Goal: Task Accomplishment & Management: Manage account settings

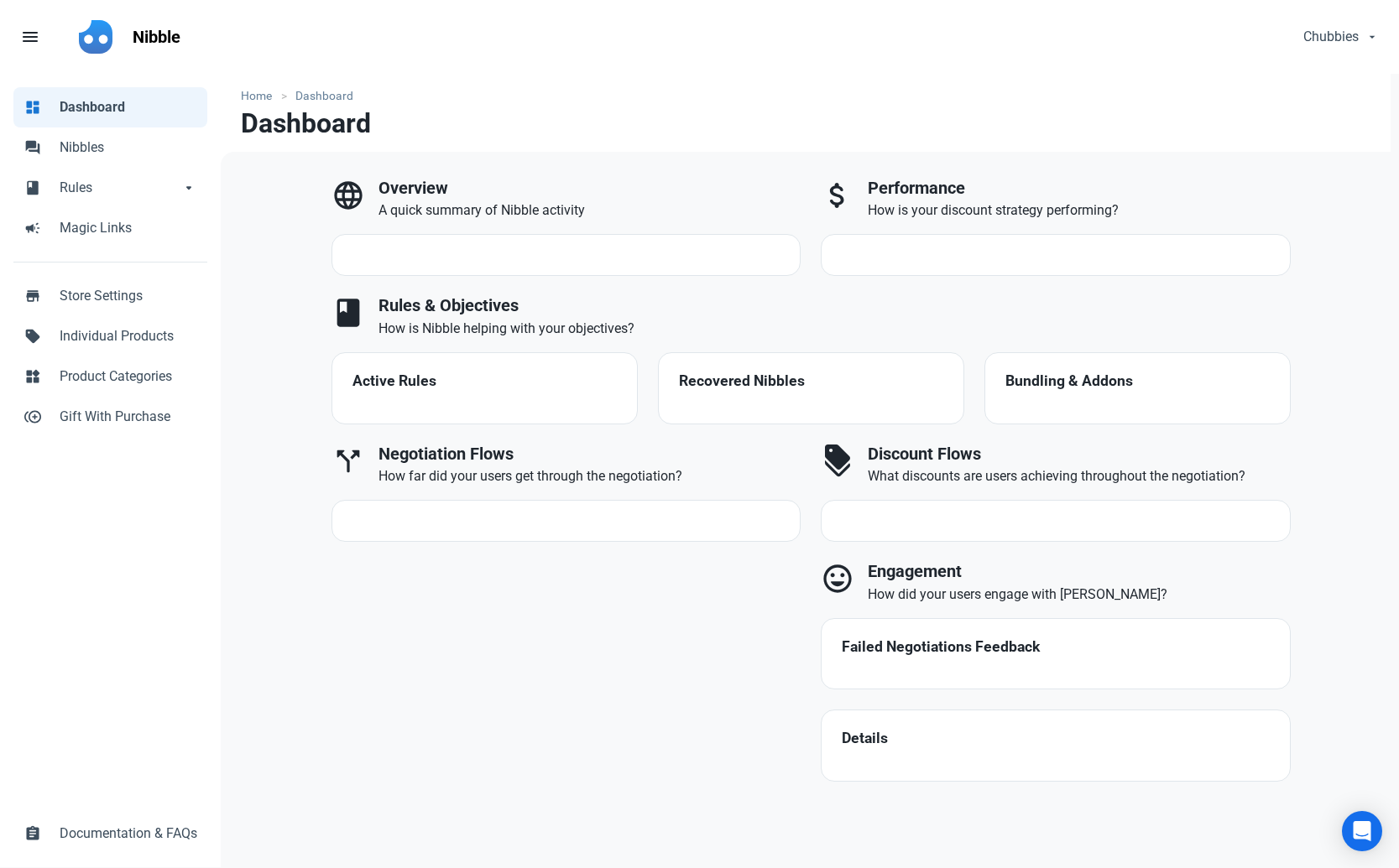
select select "7d"
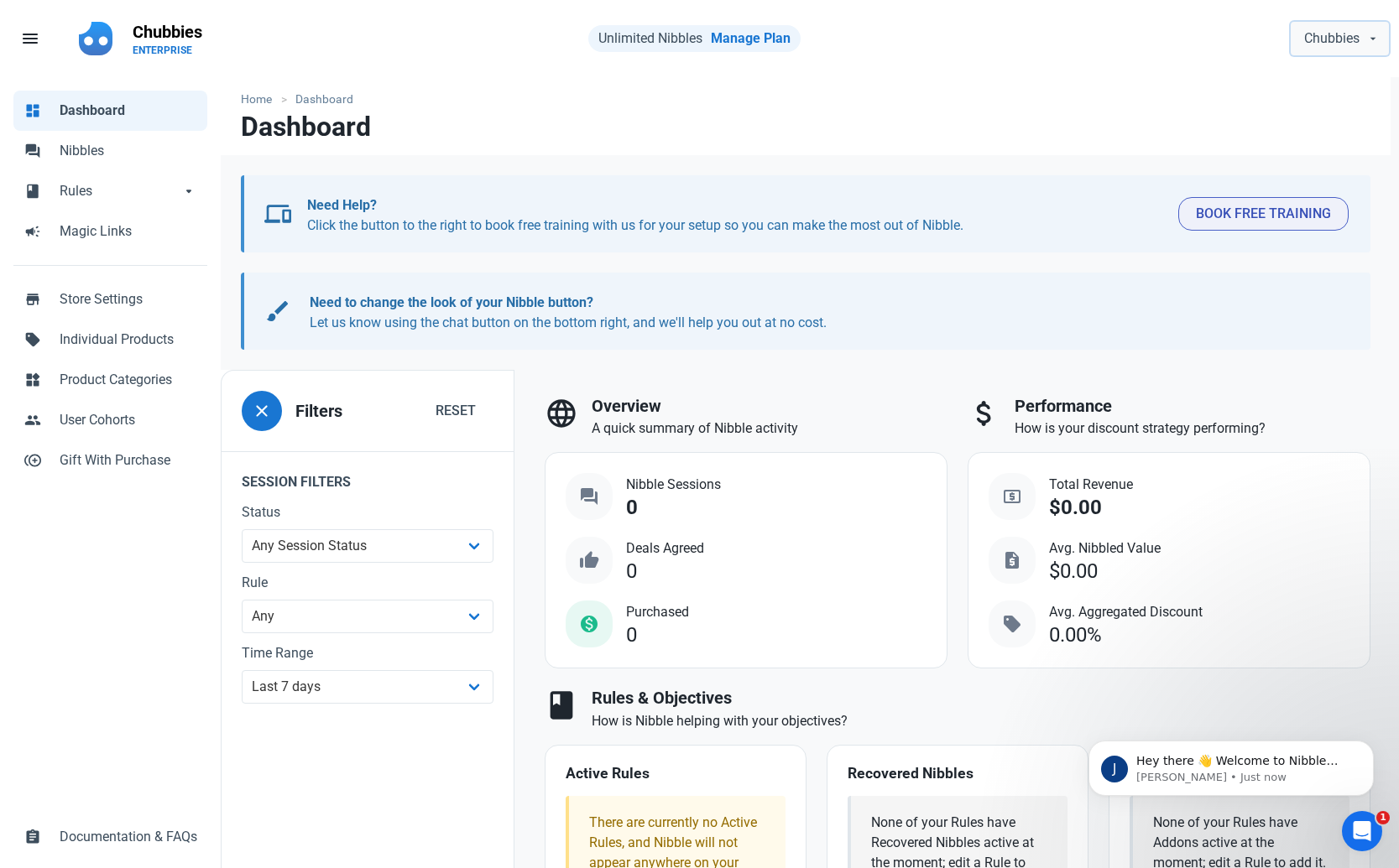
click at [1357, 38] on span "Chubbies" at bounding box center [1331, 38] width 56 height 21
click at [1326, 81] on span "Account & Plan" at bounding box center [1308, 79] width 80 height 18
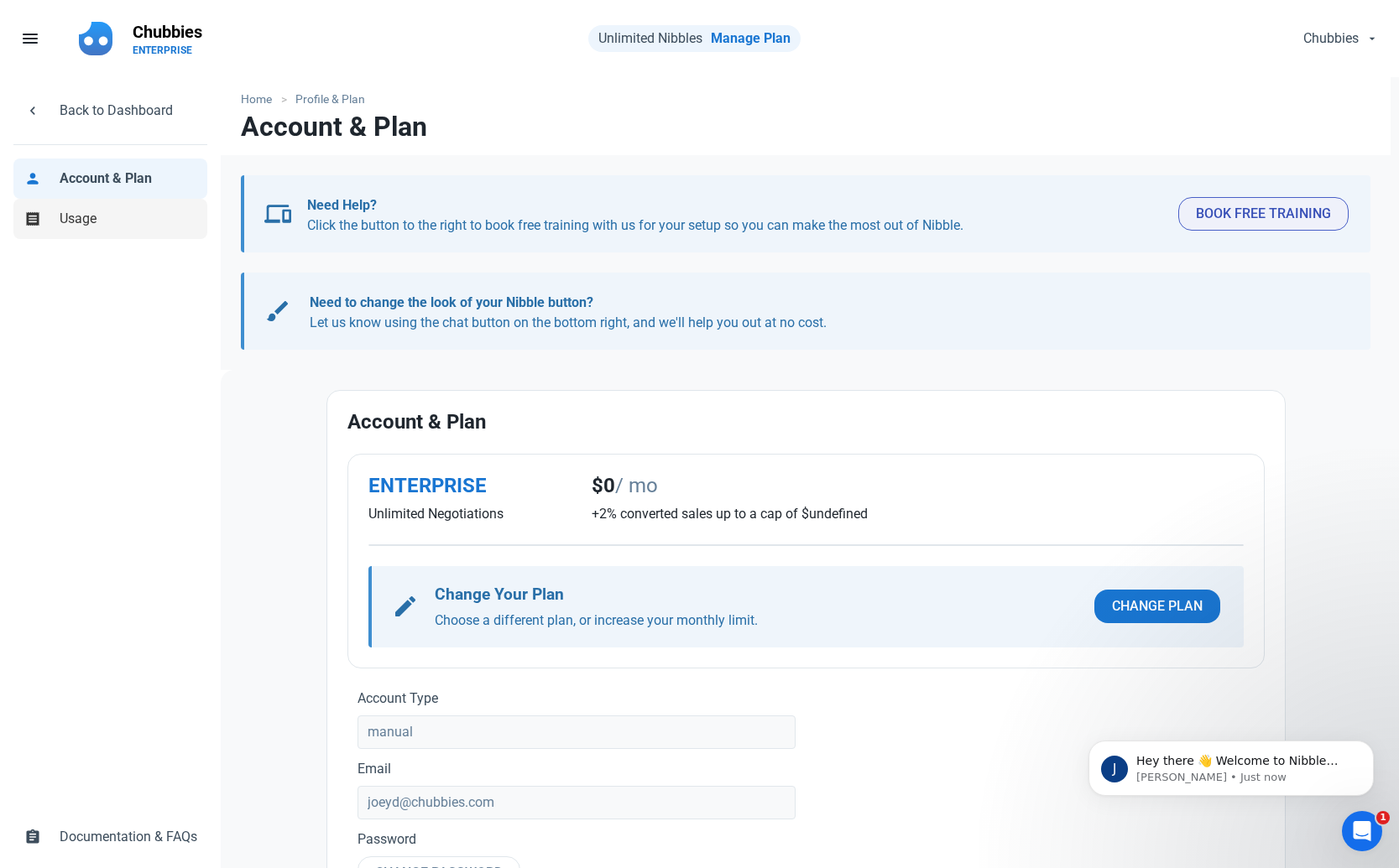
click at [78, 222] on span "Usage" at bounding box center [128, 219] width 138 height 21
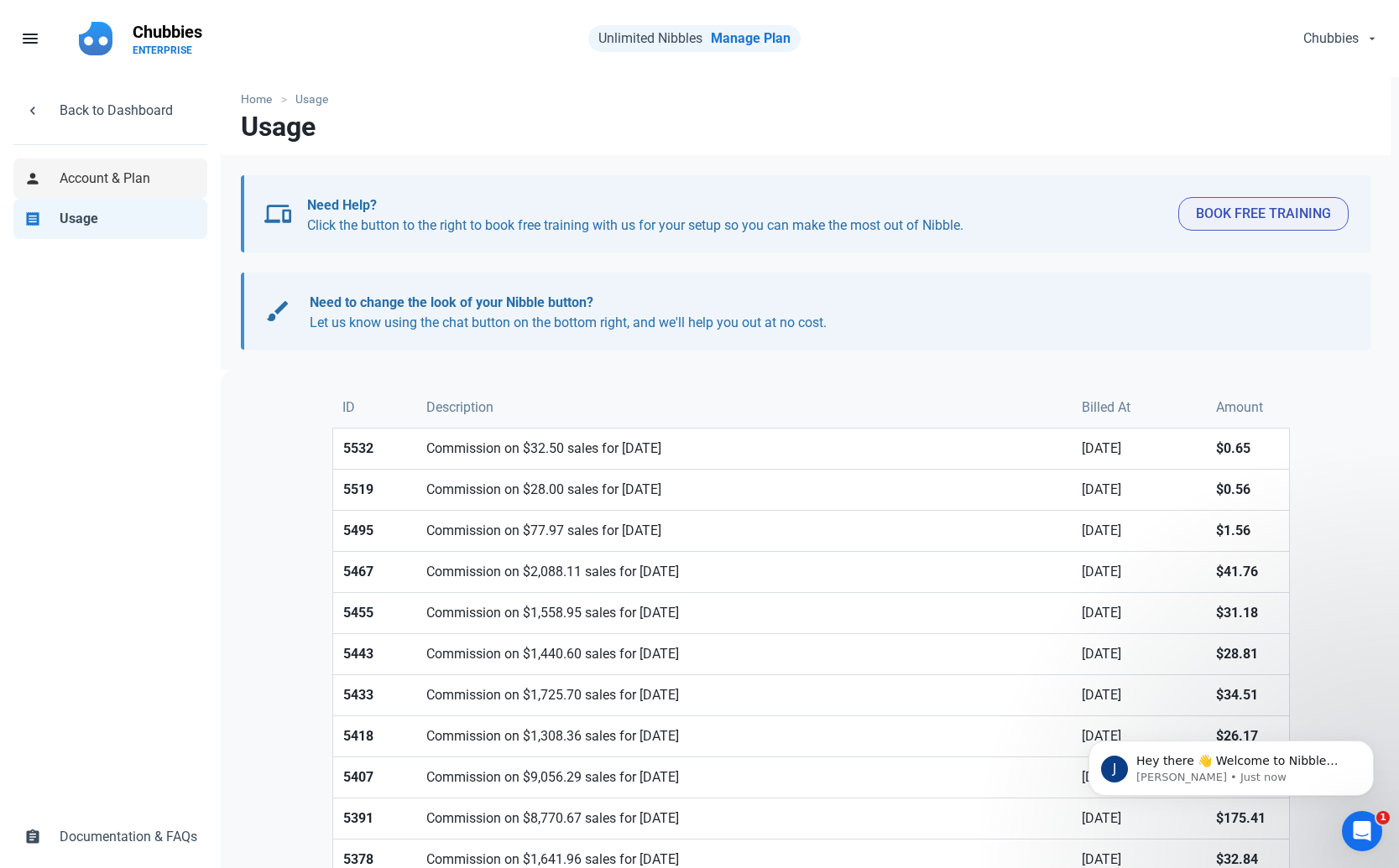
click at [76, 171] on span "Account & Plan" at bounding box center [128, 179] width 138 height 21
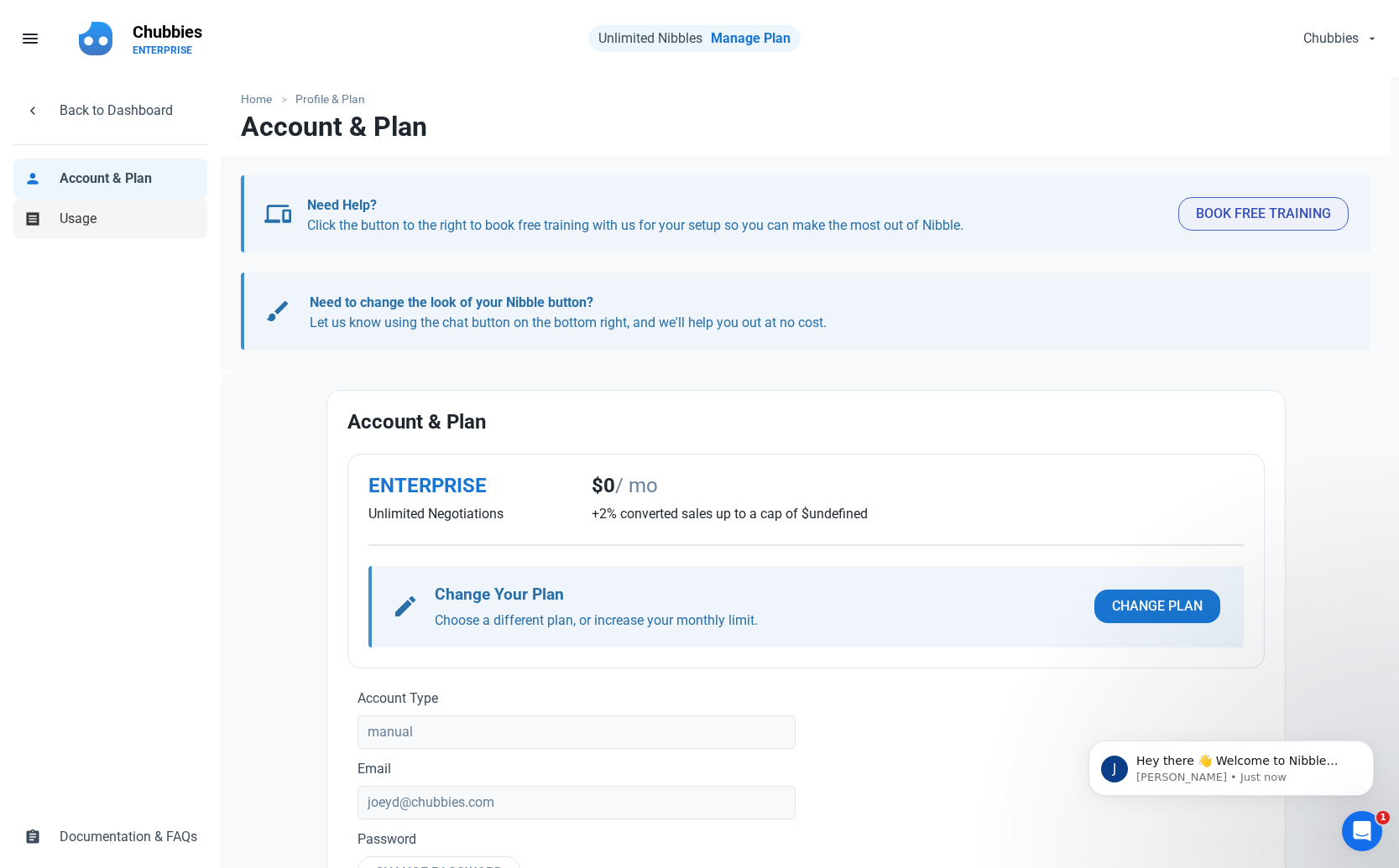
click at [101, 224] on span "Usage" at bounding box center [128, 219] width 138 height 21
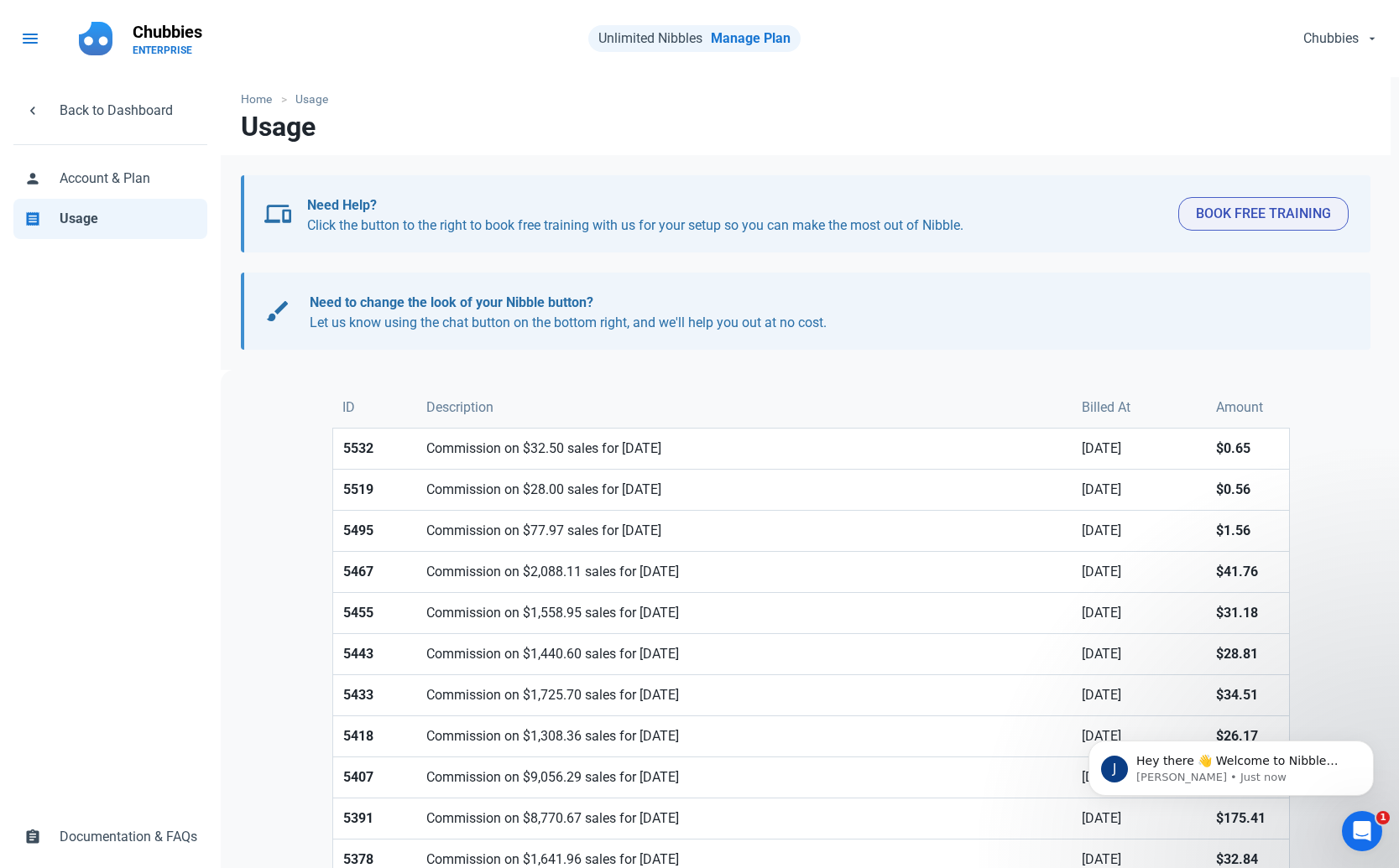
click at [41, 34] on link "menu" at bounding box center [39, 38] width 59 height 50
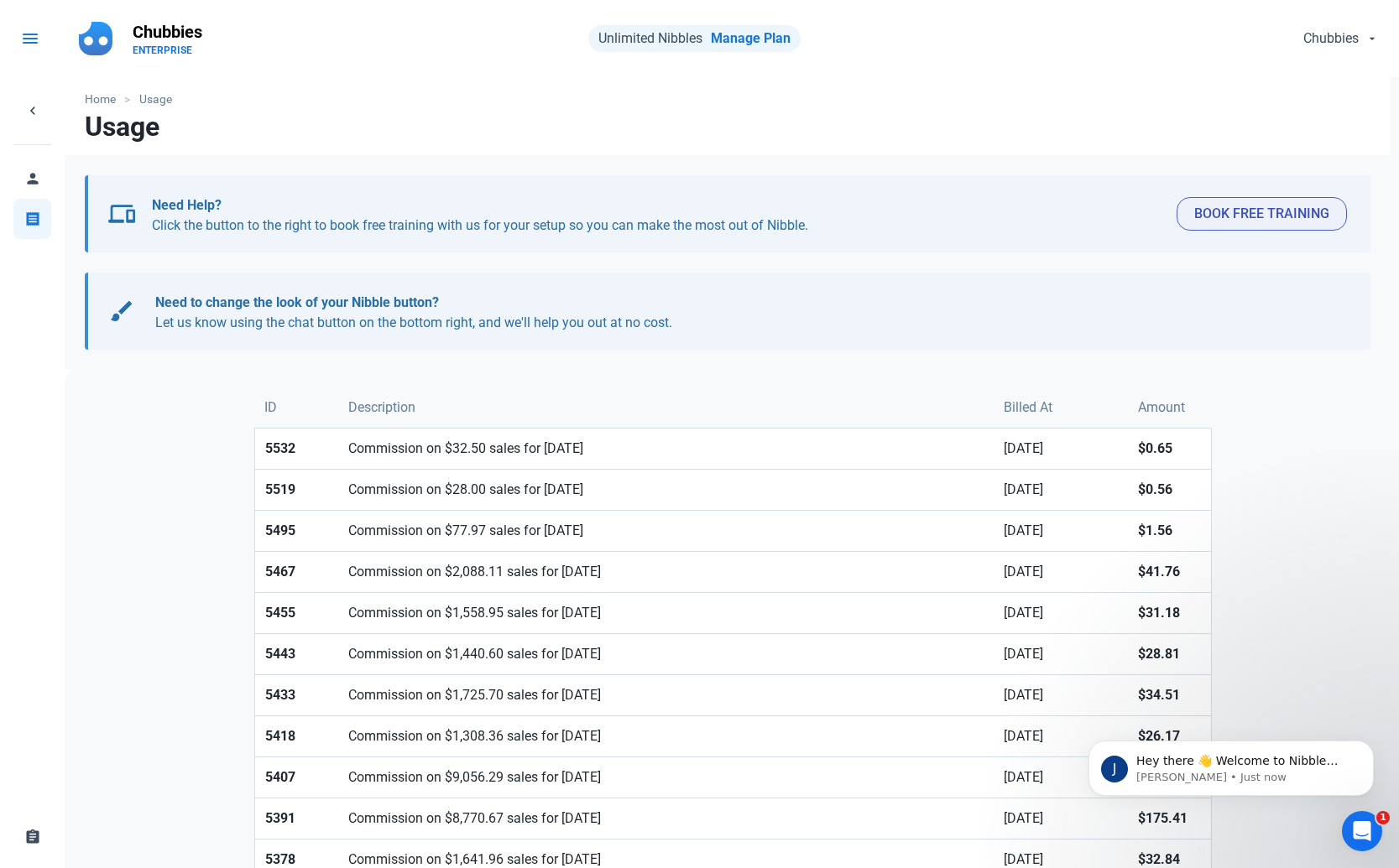
click at [37, 38] on span "menu" at bounding box center [31, 38] width 21 height 21
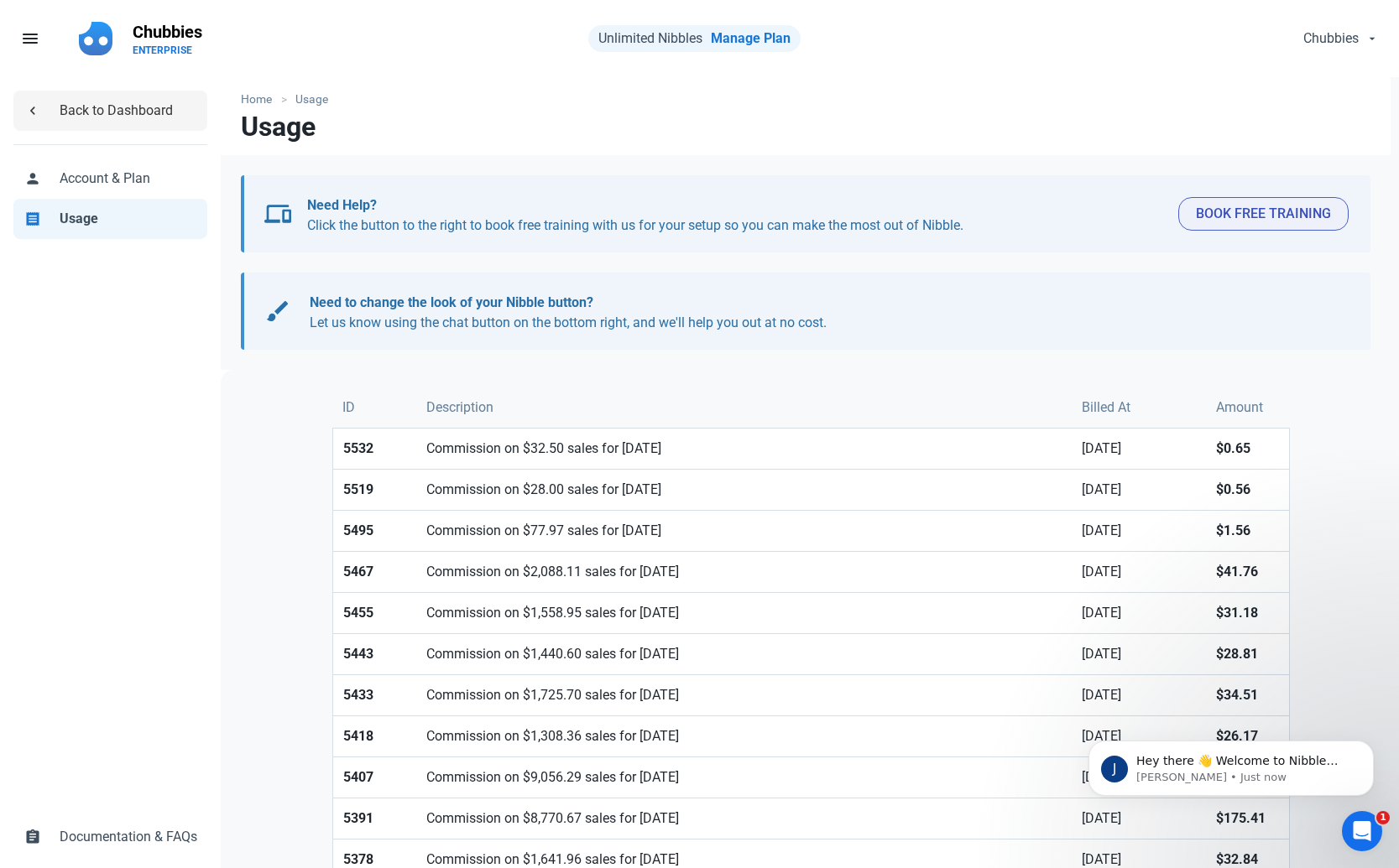
click at [53, 91] on link "chevron_left Back to Dashboard" at bounding box center [110, 110] width 193 height 40
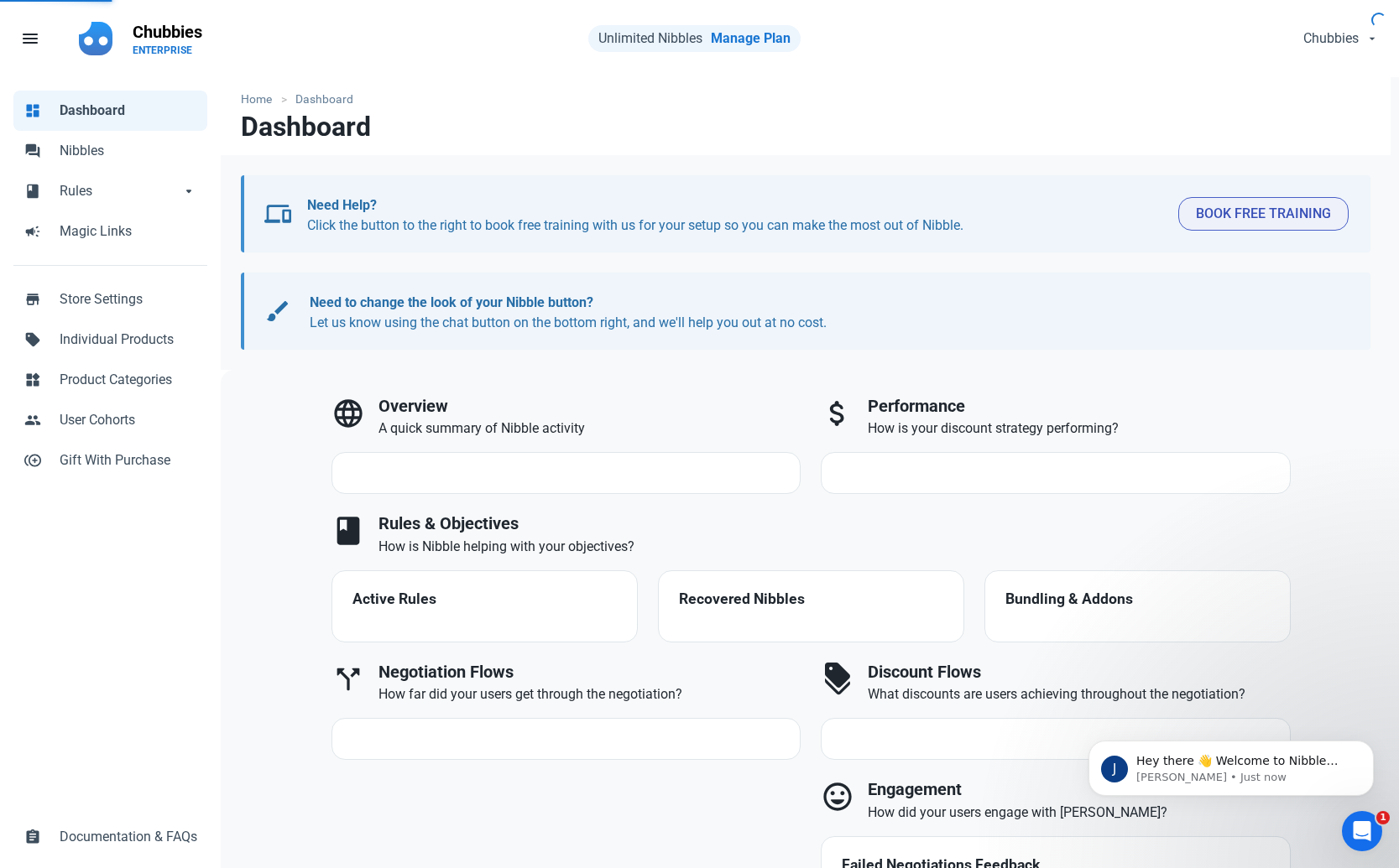
select select "7d"
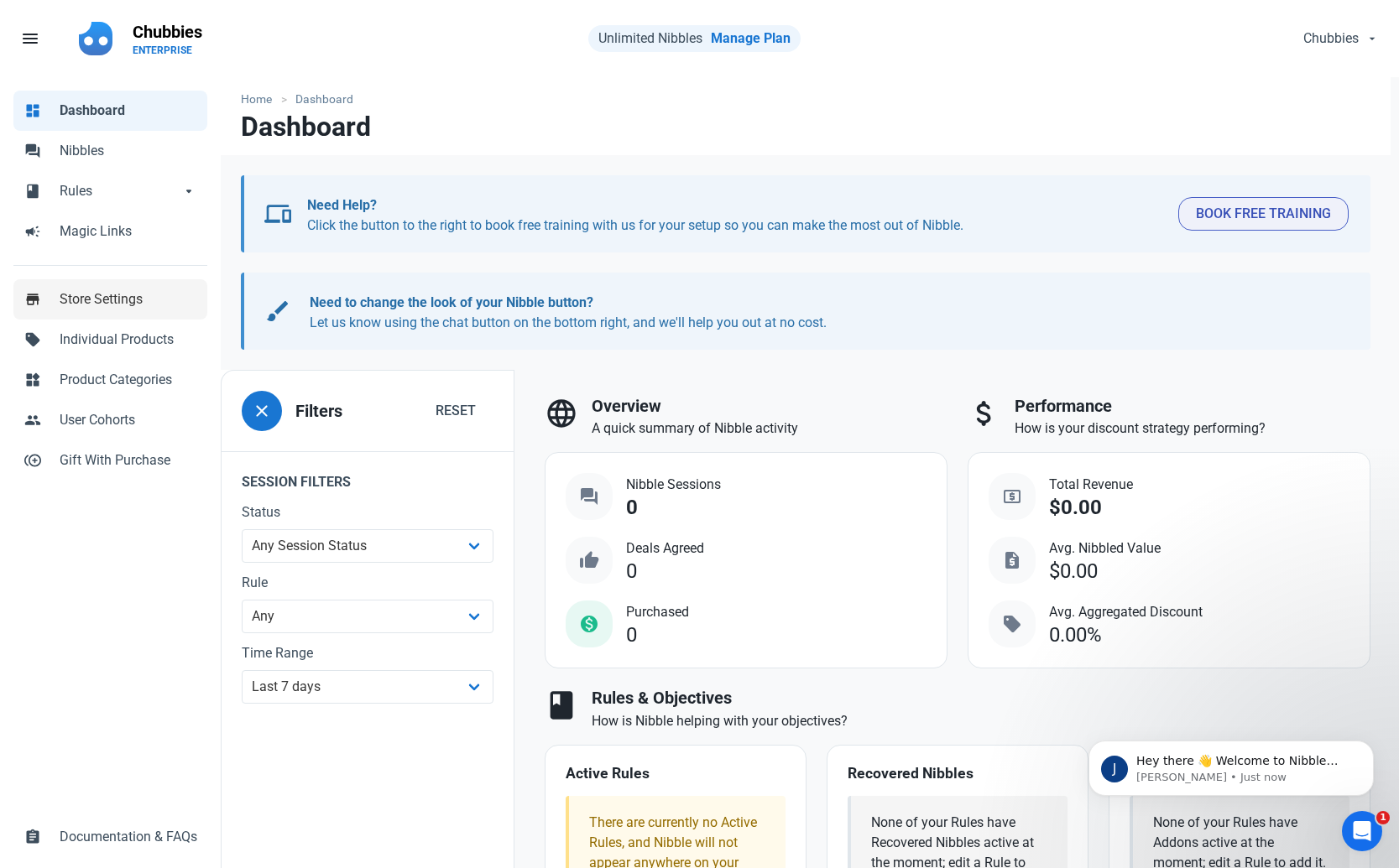
click at [125, 304] on span "Store Settings" at bounding box center [128, 299] width 138 height 21
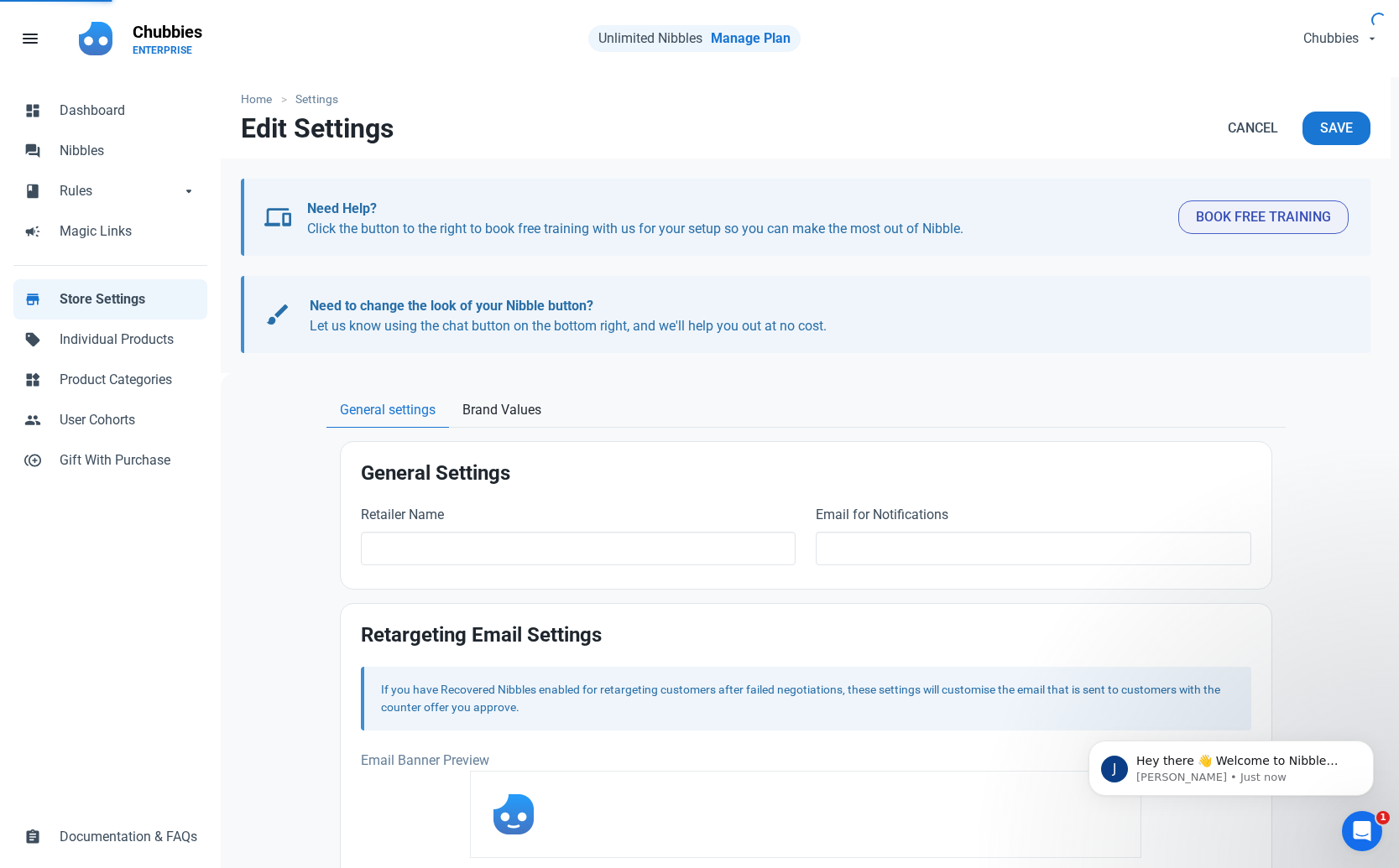
type input "Chubbies"
